Goal: Task Accomplishment & Management: Use online tool/utility

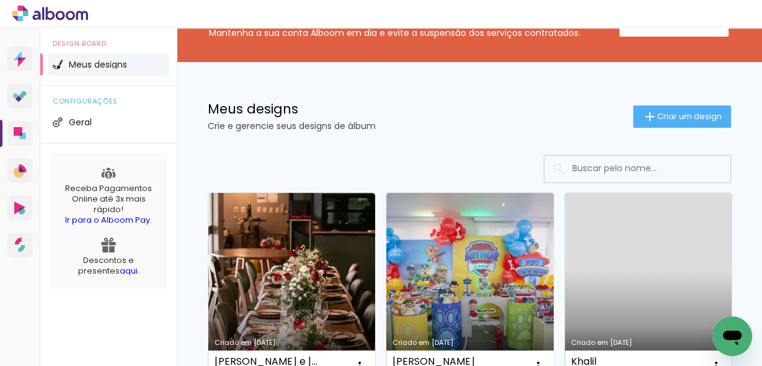
scroll to position [99, 0]
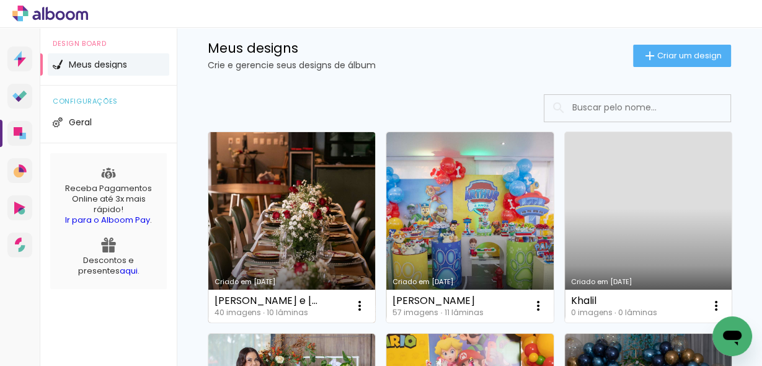
click at [278, 206] on link "Criado em [DATE]" at bounding box center [291, 227] width 167 height 190
